Goal: Transaction & Acquisition: Purchase product/service

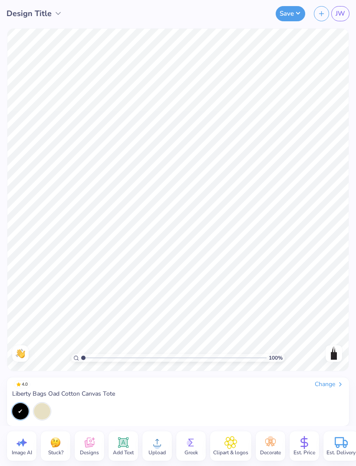
click at [336, 350] on img at bounding box center [334, 354] width 14 height 14
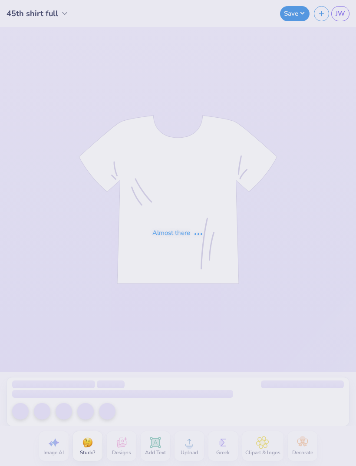
click at [119, 17] on div "Almost there" at bounding box center [178, 233] width 356 height 466
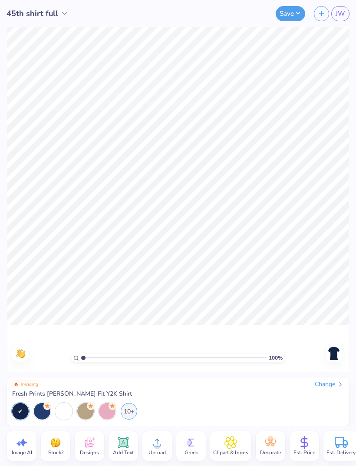
click at [125, 14] on div "Save JW" at bounding box center [232, 13] width 247 height 27
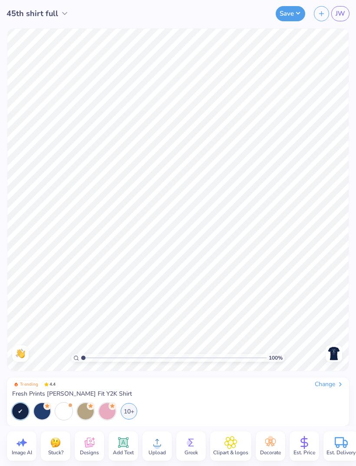
click at [331, 348] on img at bounding box center [334, 354] width 14 height 14
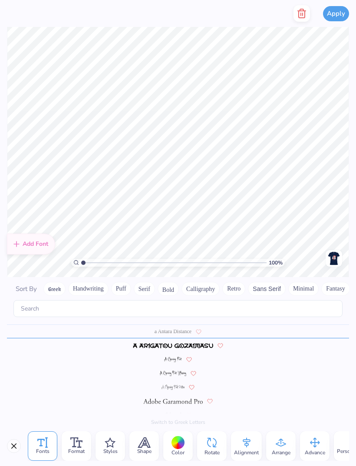
scroll to position [35, 0]
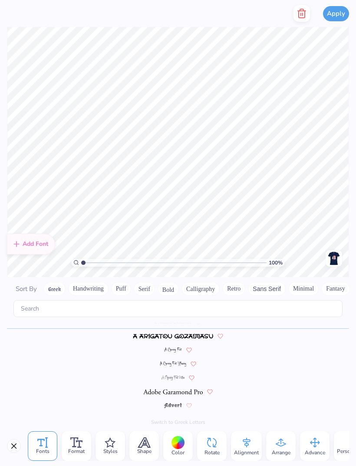
click at [299, 15] on icon "button" at bounding box center [302, 13] width 10 height 10
click at [303, 18] on icon "button" at bounding box center [302, 13] width 6 height 9
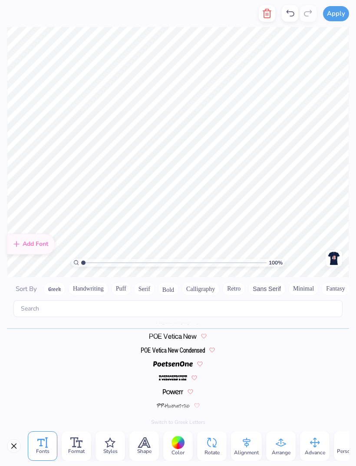
click at [267, 17] on icon "button" at bounding box center [267, 13] width 10 height 10
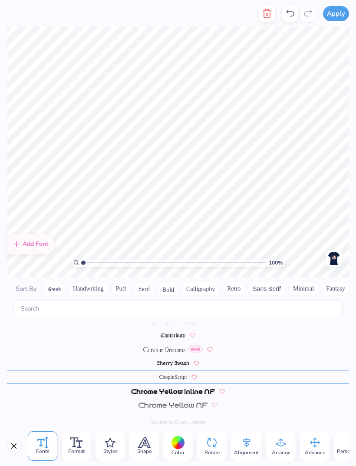
scroll to position [869, 0]
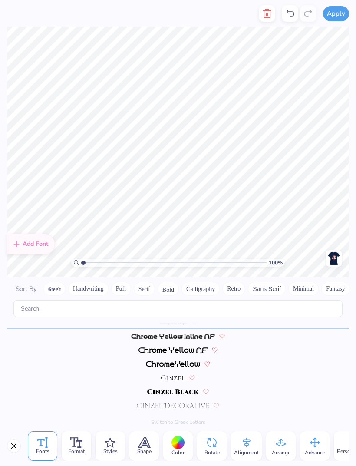
click at [264, 18] on icon "button" at bounding box center [267, 13] width 10 height 10
click at [259, 13] on button "button" at bounding box center [267, 13] width 17 height 17
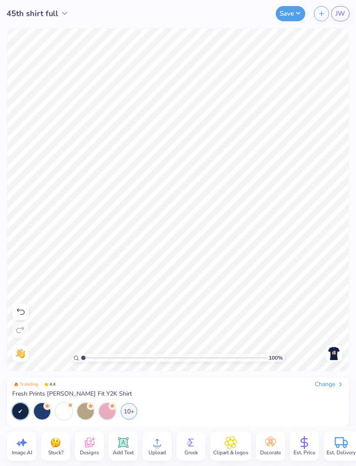
click at [335, 349] on img at bounding box center [334, 354] width 14 height 14
click at [285, 20] on button "Save" at bounding box center [291, 13] width 30 height 15
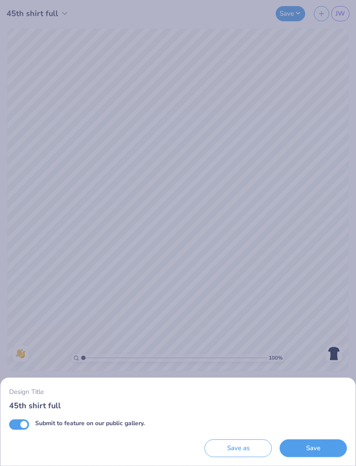
click at [28, 423] on input "Submit to feature on our public gallery." at bounding box center [19, 424] width 20 height 10
checkbox input "false"
click at [332, 452] on button "Save" at bounding box center [313, 449] width 67 height 18
click at [352, 401] on div "Design Title 45th shirt full Submit to feature on our public gallery. Save as S…" at bounding box center [177, 422] width 355 height 88
click at [352, 298] on div "Design Title 45th shirt full Submit to feature on our public gallery. Save as S…" at bounding box center [178, 233] width 356 height 466
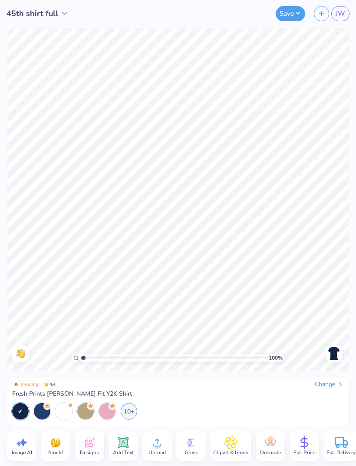
click at [308, 440] on icon at bounding box center [304, 442] width 13 height 13
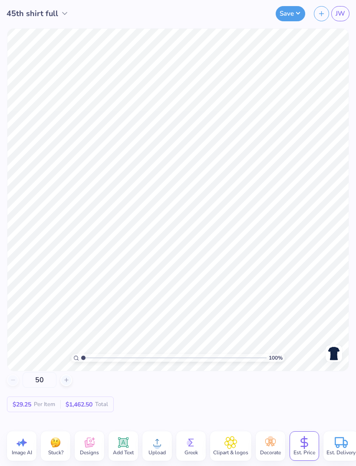
click at [28, 401] on span "$29.25" at bounding box center [22, 404] width 19 height 9
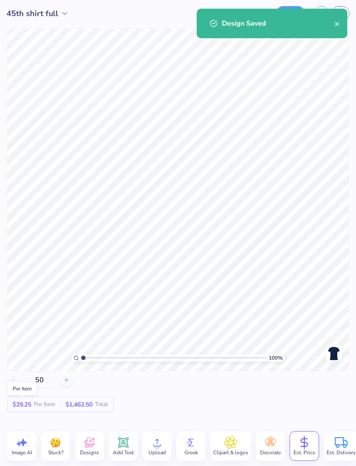
click at [68, 380] on icon at bounding box center [66, 380] width 6 height 6
click at [70, 383] on div at bounding box center [66, 381] width 12 height 12
click at [64, 381] on icon at bounding box center [66, 380] width 6 height 6
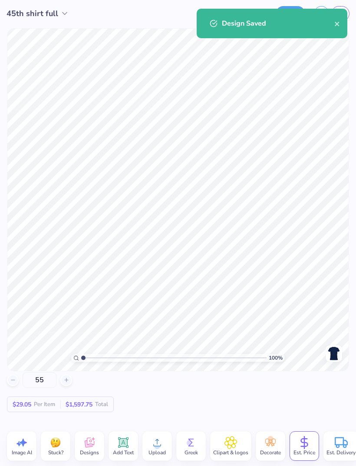
click at [67, 380] on line at bounding box center [65, 380] width 3 height 0
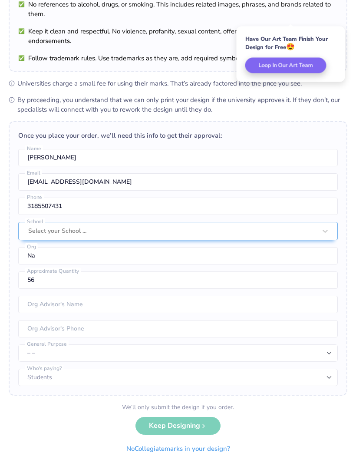
scroll to position [70, 0]
click at [222, 448] on button "No Collegiate marks in your design?" at bounding box center [178, 450] width 119 height 18
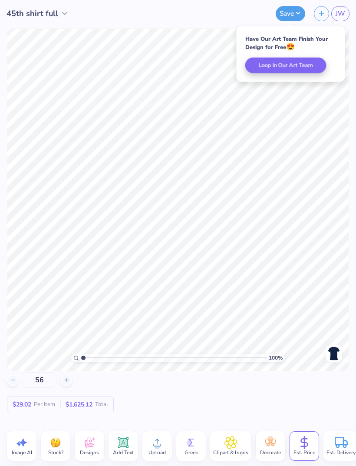
scroll to position [0, 0]
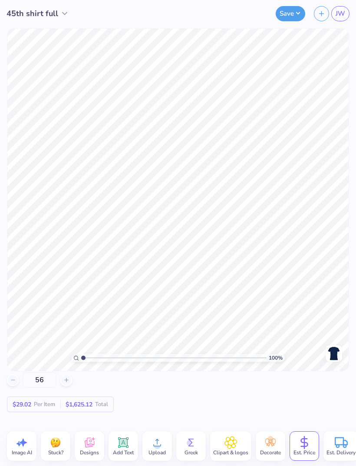
click at [66, 378] on icon at bounding box center [66, 380] width 6 height 6
click at [41, 379] on input "58" at bounding box center [40, 380] width 34 height 16
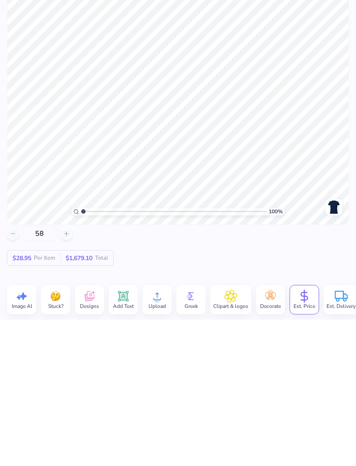
click at [39, 372] on input "58" at bounding box center [40, 380] width 34 height 16
type input "5"
type input "70"
click at [266, 372] on div "70 $28.63 Per Item $2,004.10 Total" at bounding box center [178, 392] width 342 height 40
